Goal: Task Accomplishment & Management: Use online tool/utility

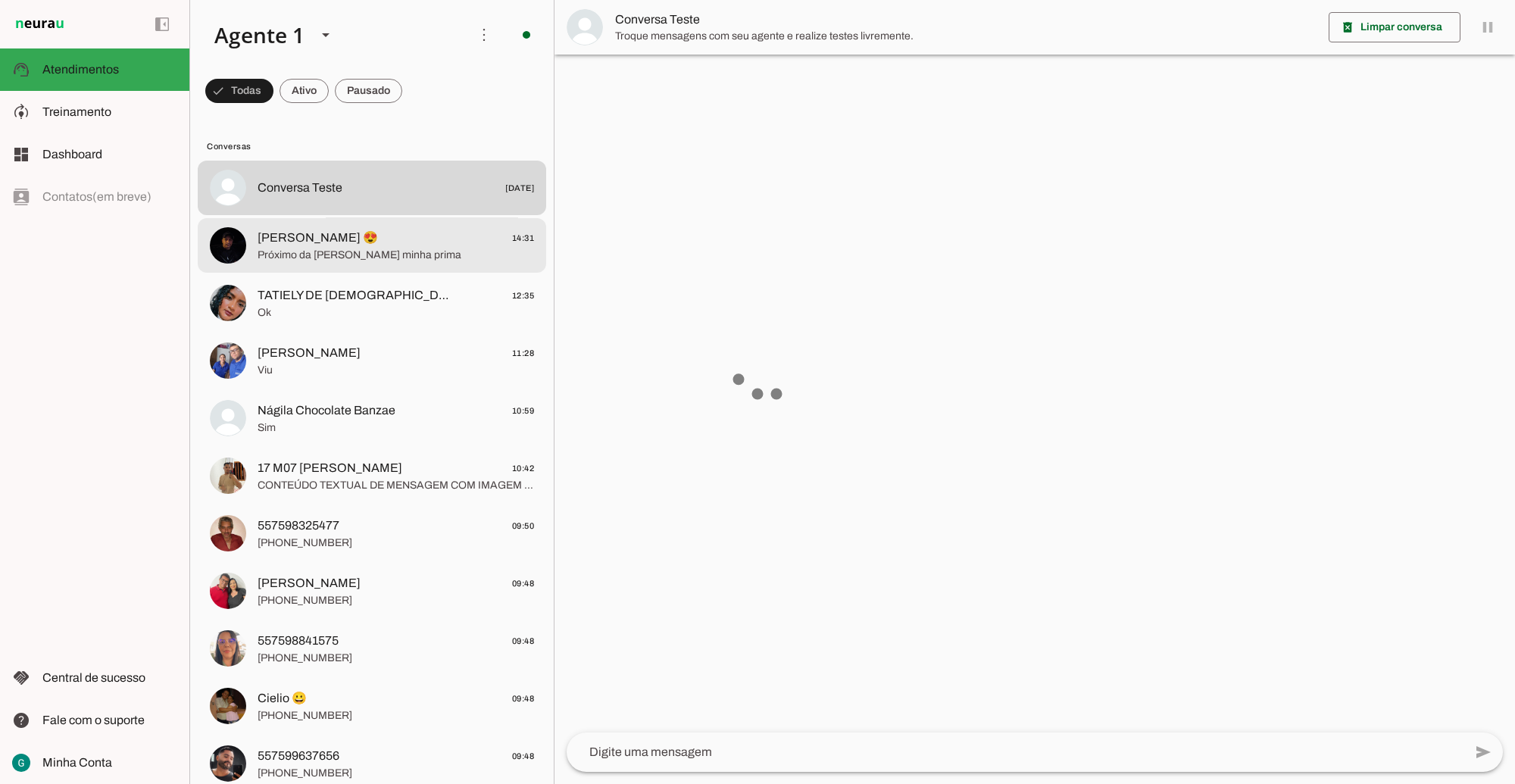
click at [356, 241] on span "[PERSON_NAME] 😍" at bounding box center [317, 237] width 121 height 18
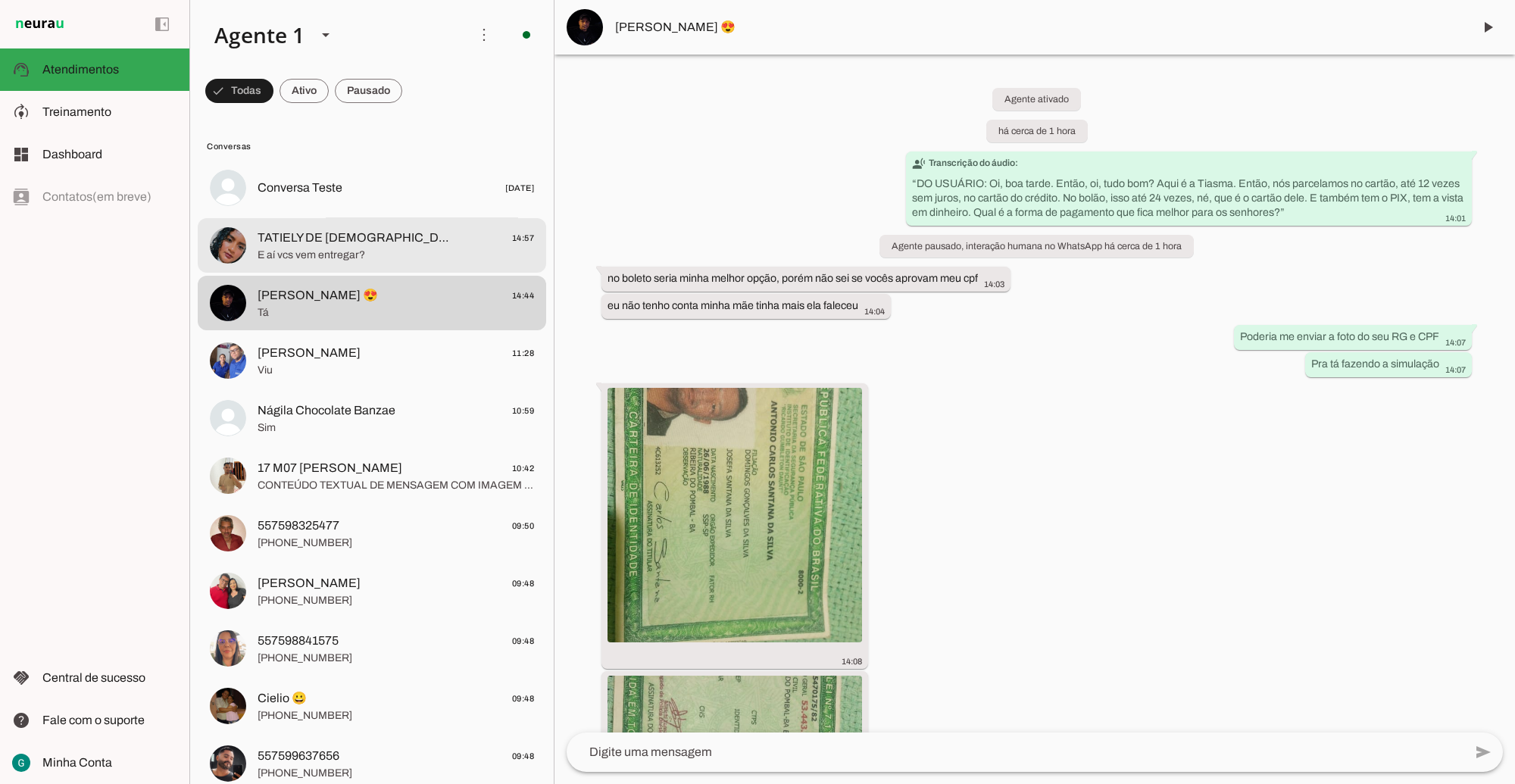
click at [318, 247] on span "E aí vcs vem entregar?" at bounding box center [395, 254] width 277 height 15
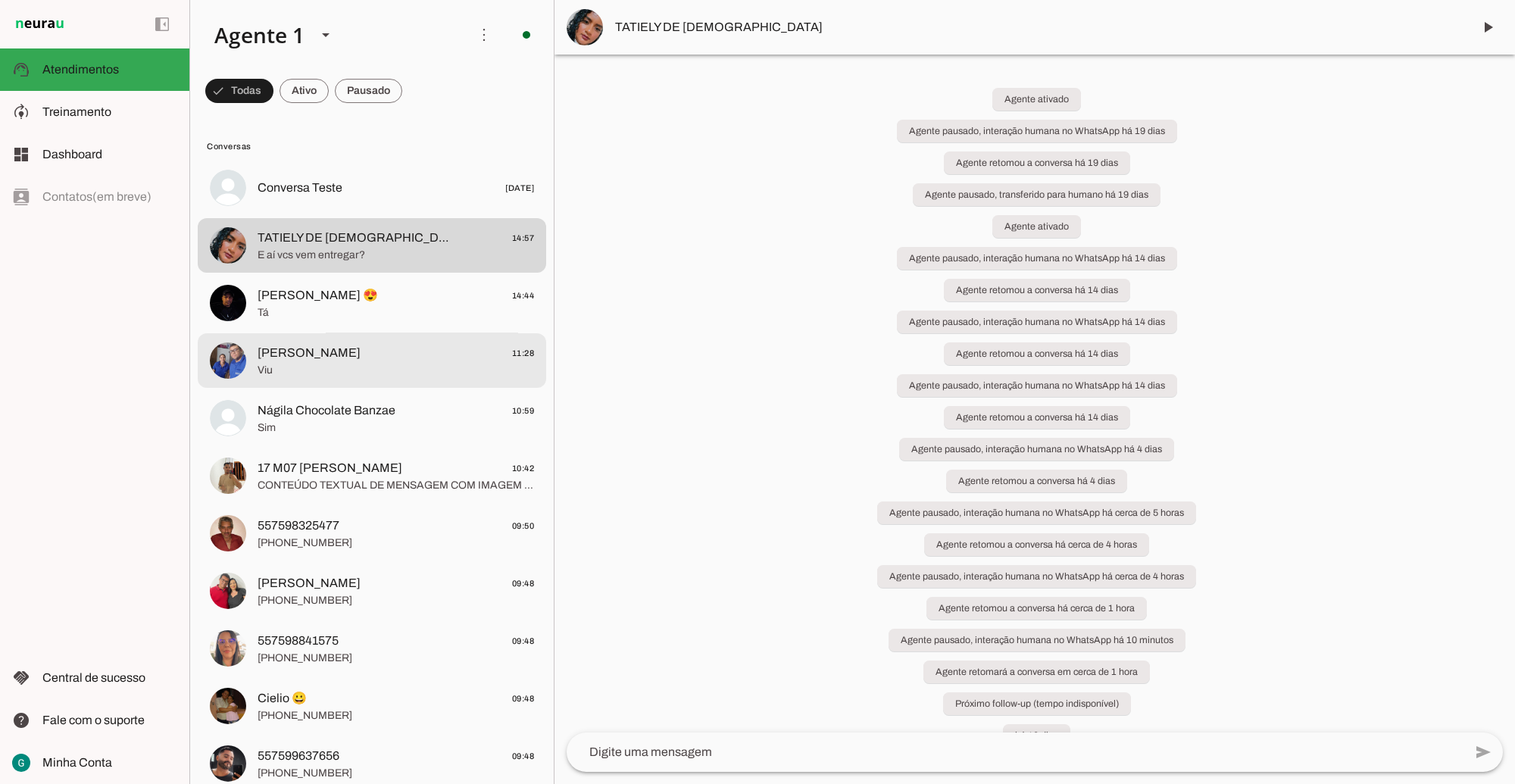
click at [379, 356] on span "[PERSON_NAME] 11:28" at bounding box center [395, 352] width 277 height 19
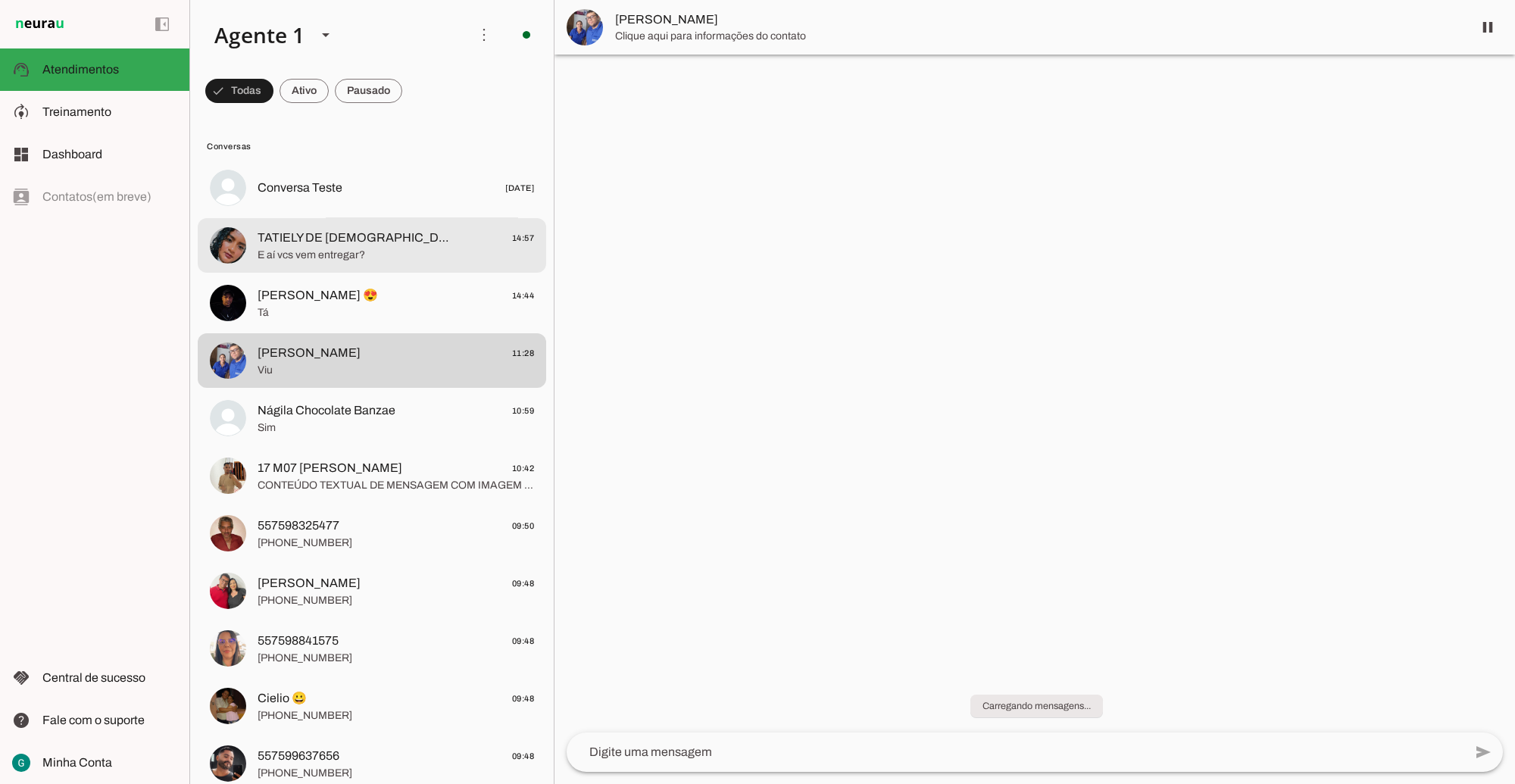
click at [343, 199] on div at bounding box center [395, 188] width 277 height 22
click at [475, 34] on span at bounding box center [484, 34] width 36 height 36
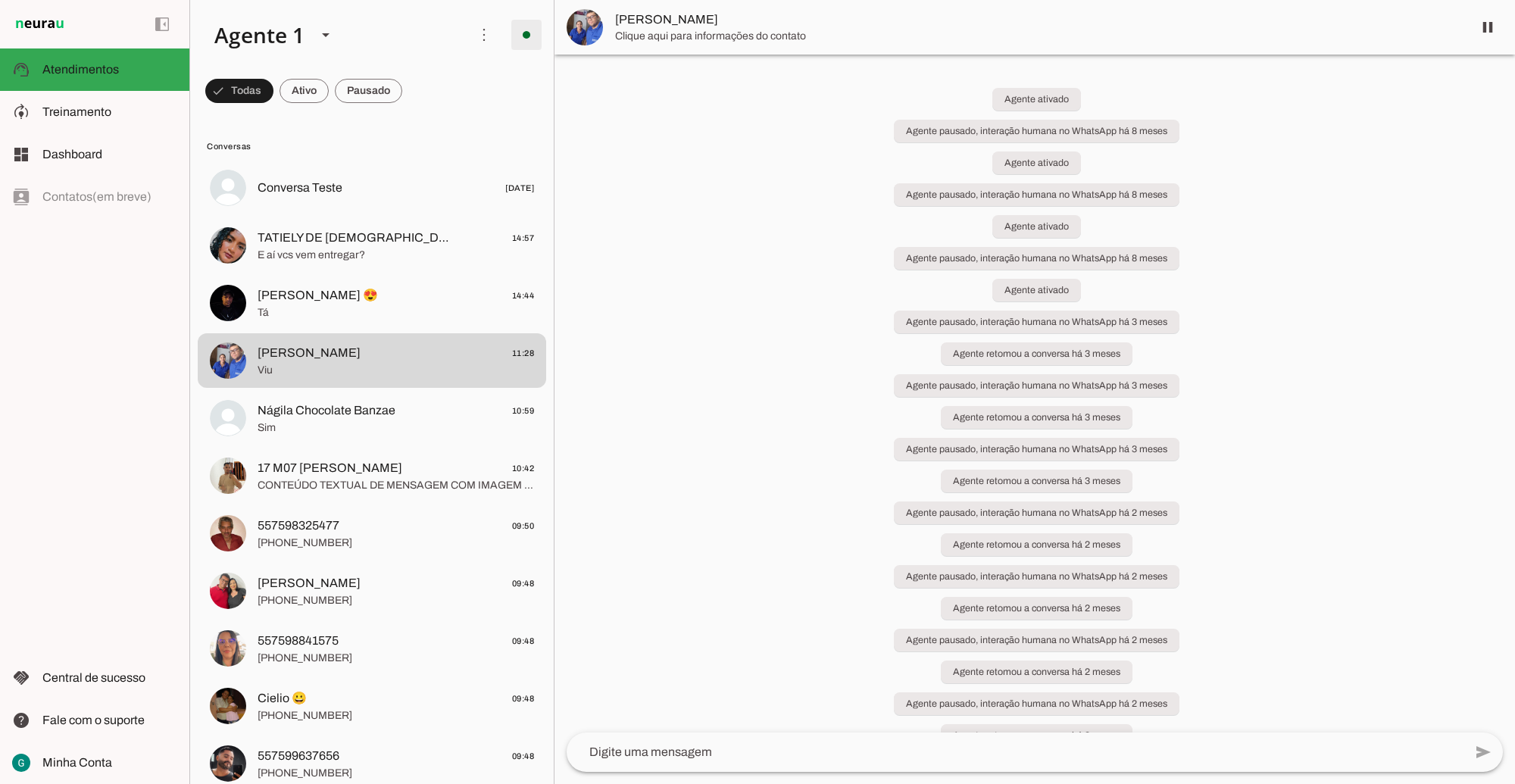
click at [512, 32] on span at bounding box center [526, 34] width 36 height 36
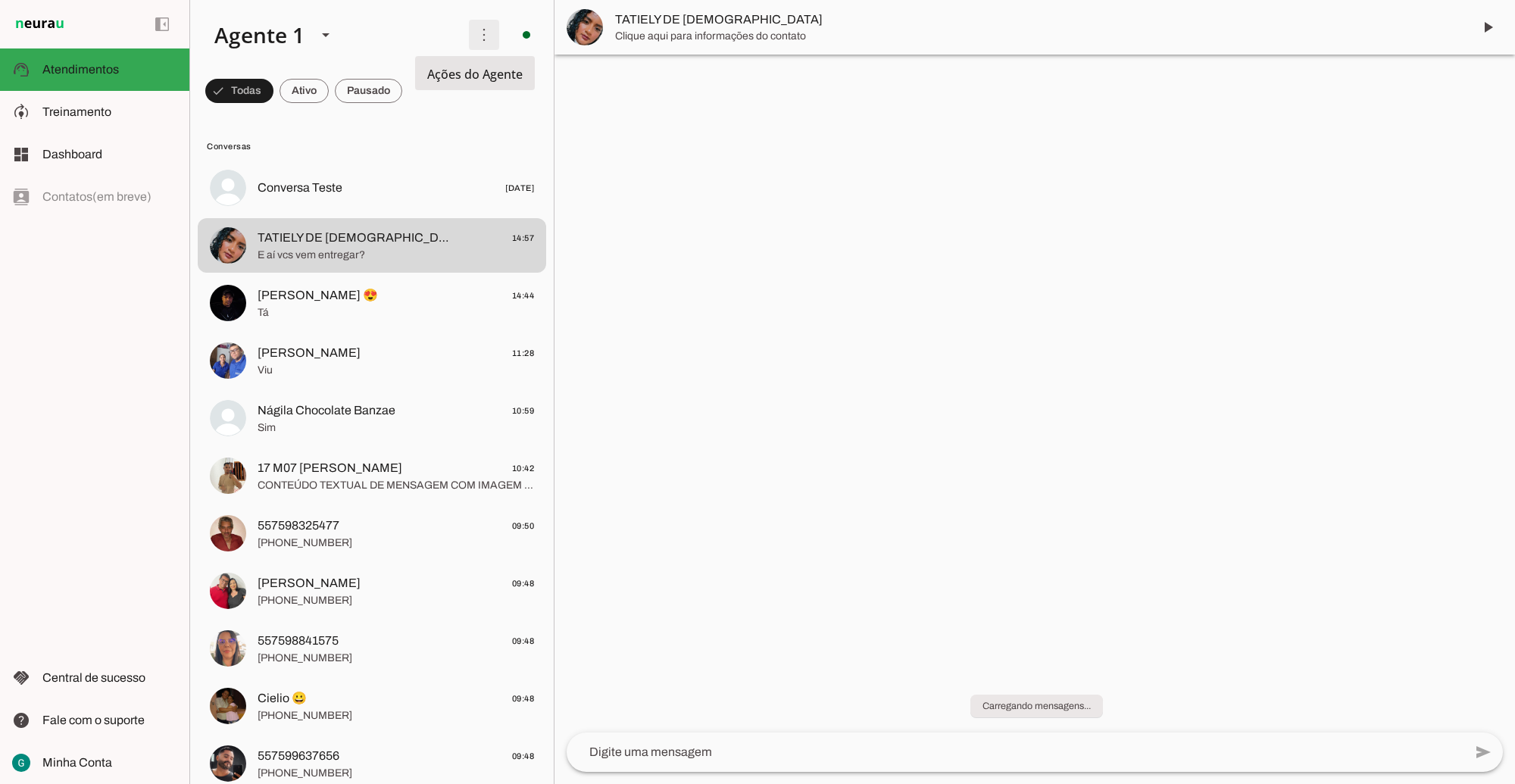
click at [467, 32] on span at bounding box center [484, 34] width 36 height 36
click at [0, 0] on slot "Ativar chats em massa" at bounding box center [0, 0] width 0 height 0
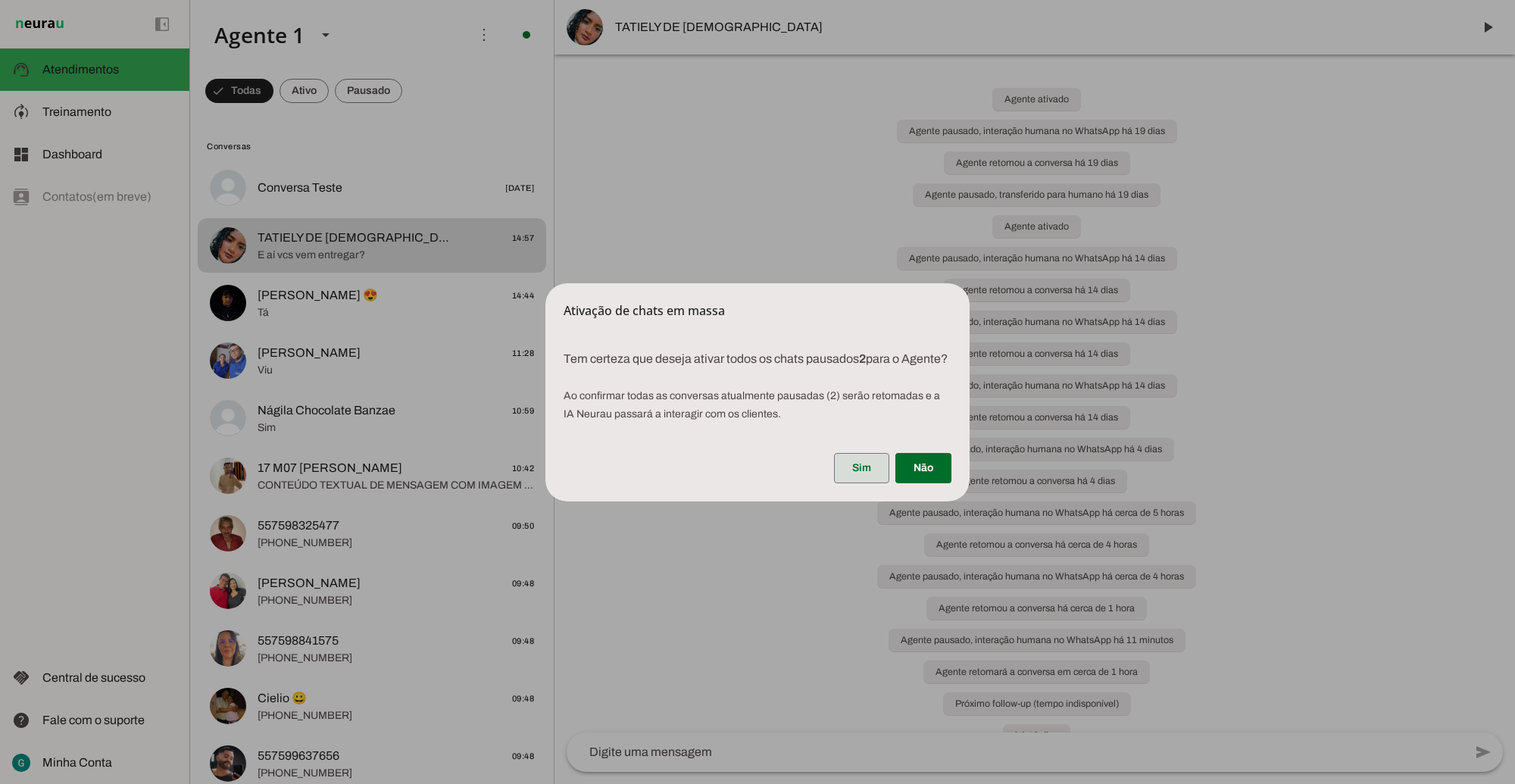
click at [850, 469] on span at bounding box center [861, 468] width 55 height 36
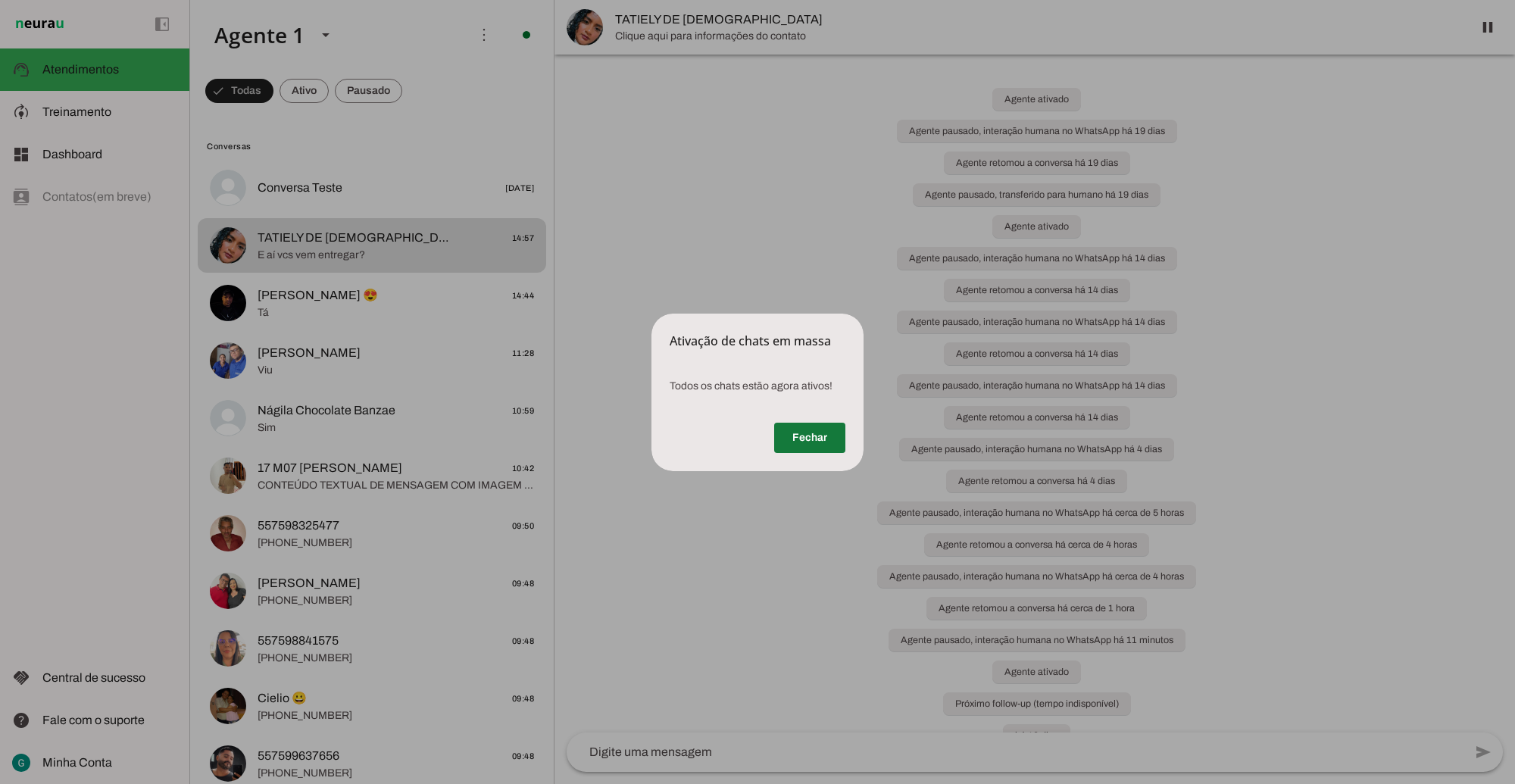
click at [807, 421] on span at bounding box center [810, 438] width 72 height 36
